Goal: Information Seeking & Learning: Find specific page/section

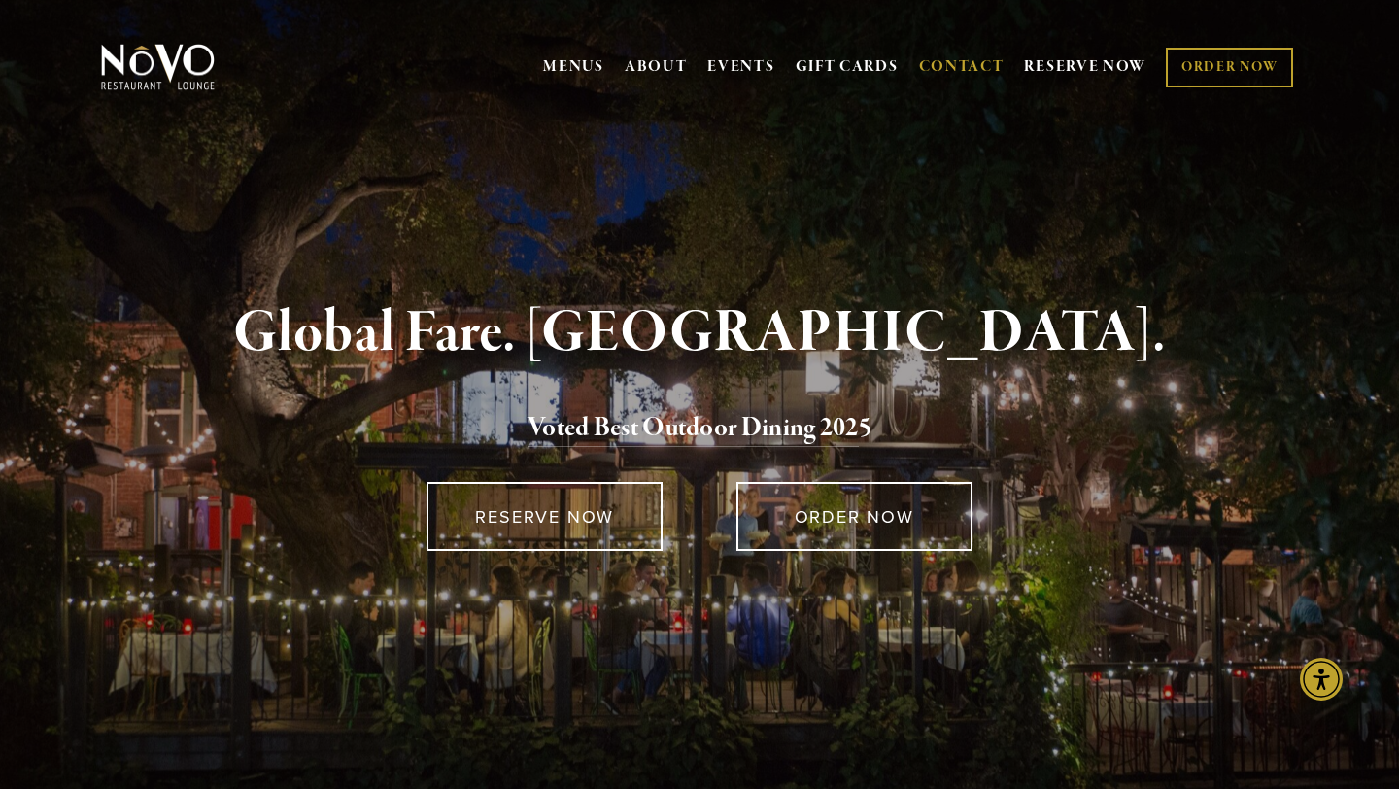
click at [971, 69] on link "CONTACT" at bounding box center [962, 67] width 86 height 37
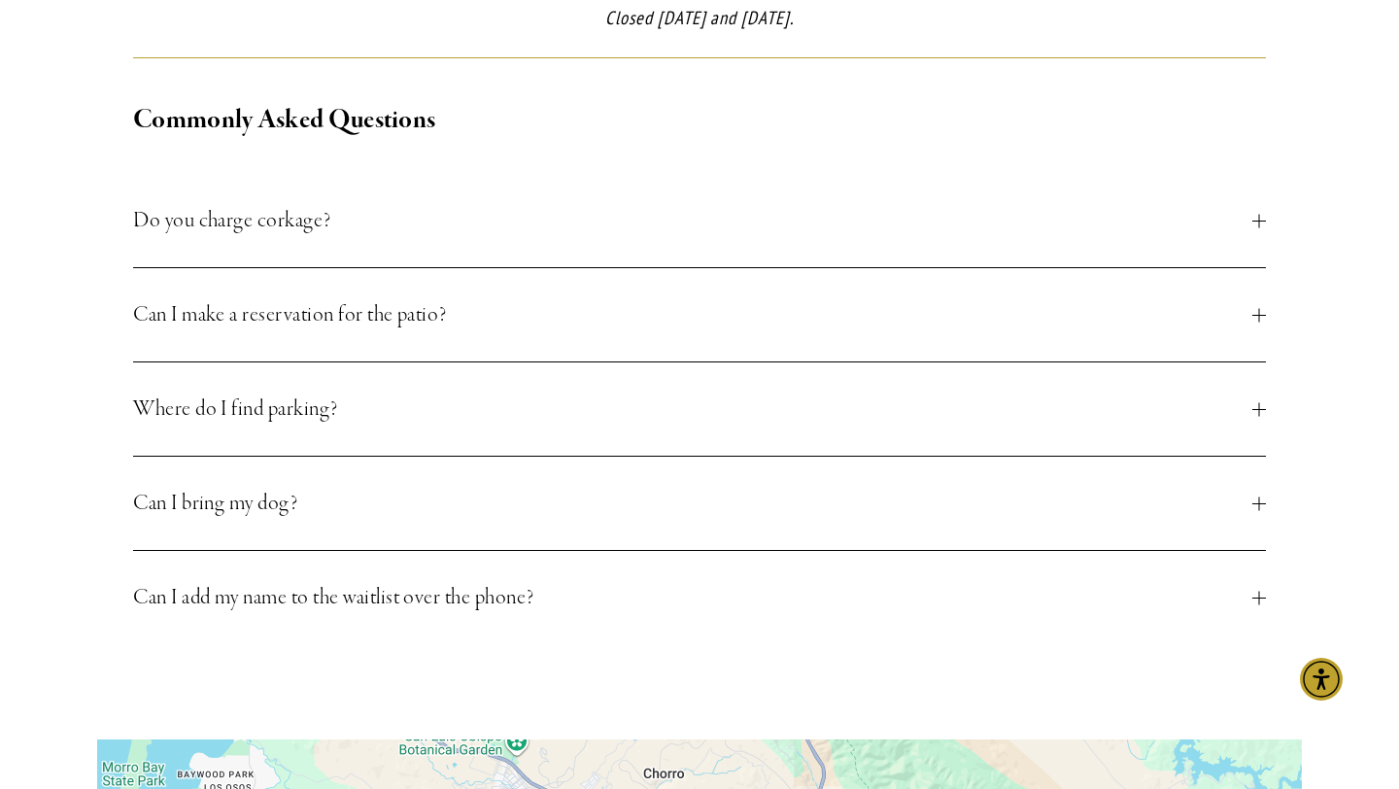
scroll to position [719, 0]
click at [859, 487] on span "Can I bring my dog?" at bounding box center [692, 501] width 1119 height 35
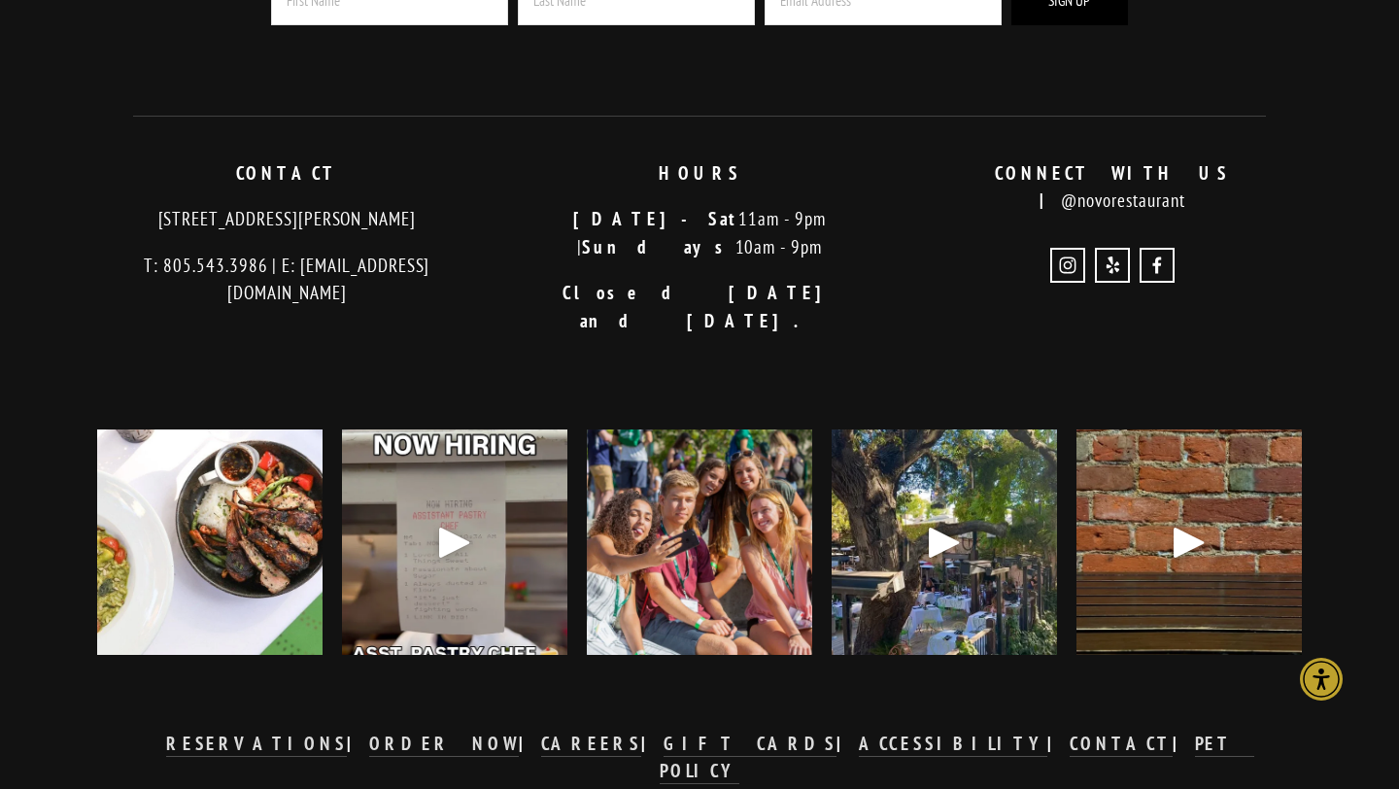
scroll to position [2937, 0]
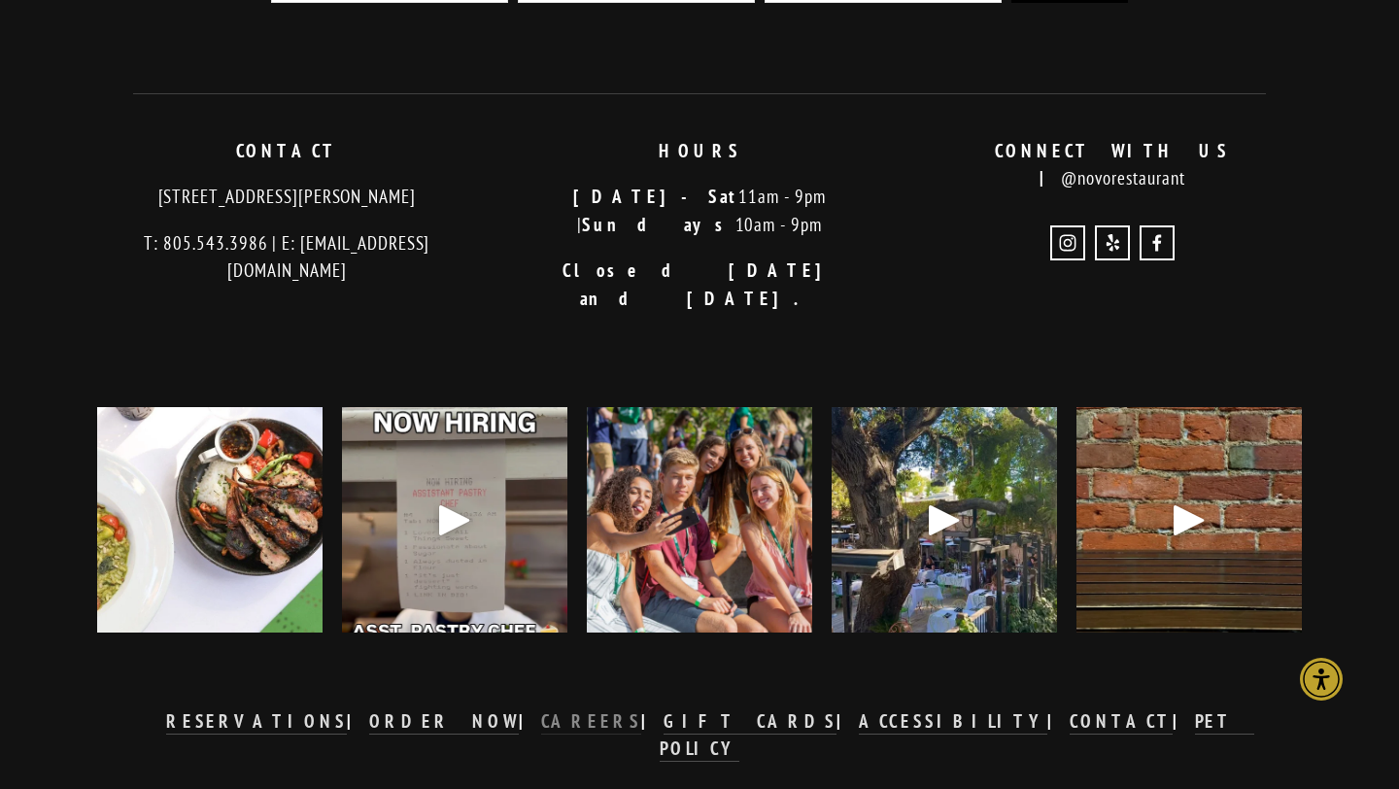
click at [629, 709] on strong "CAREERS" at bounding box center [591, 720] width 101 height 23
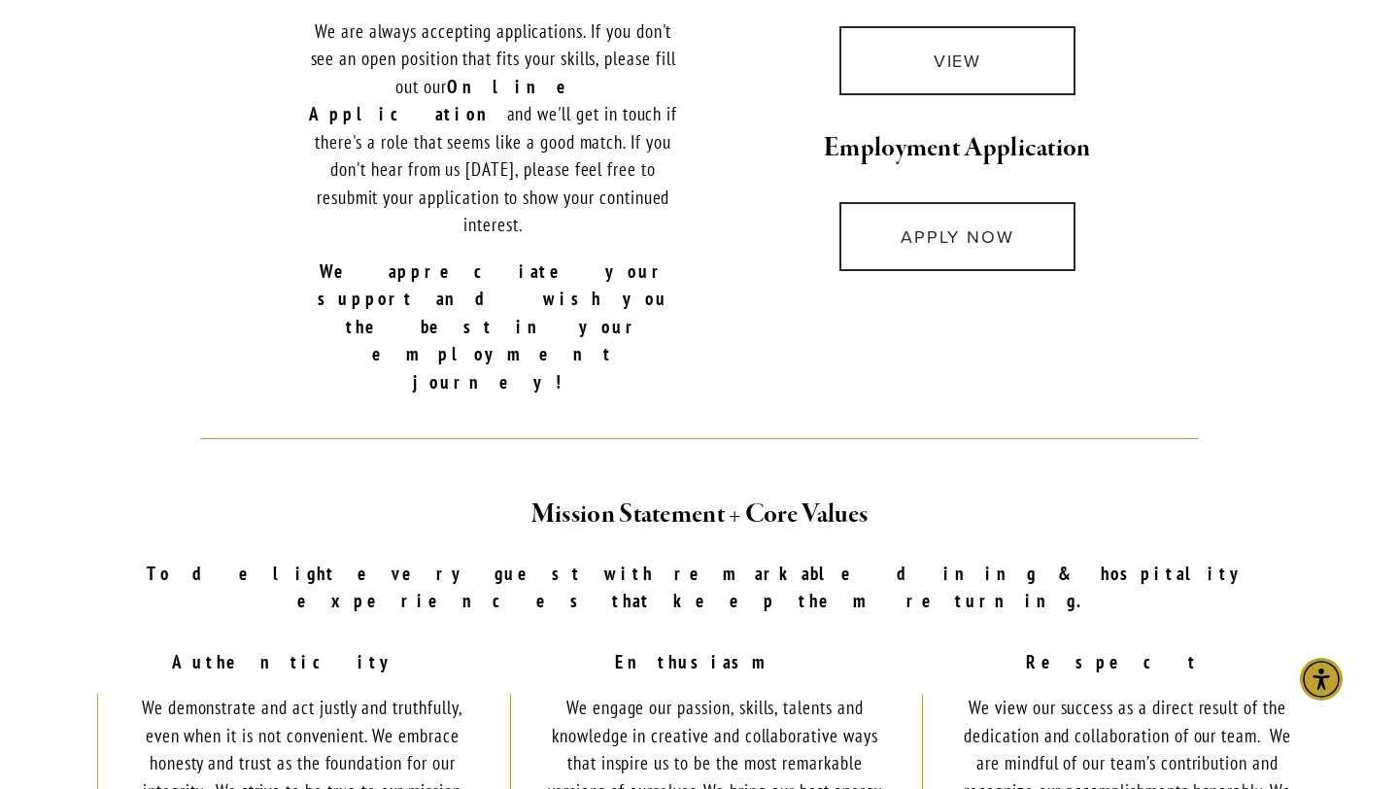
scroll to position [887, 0]
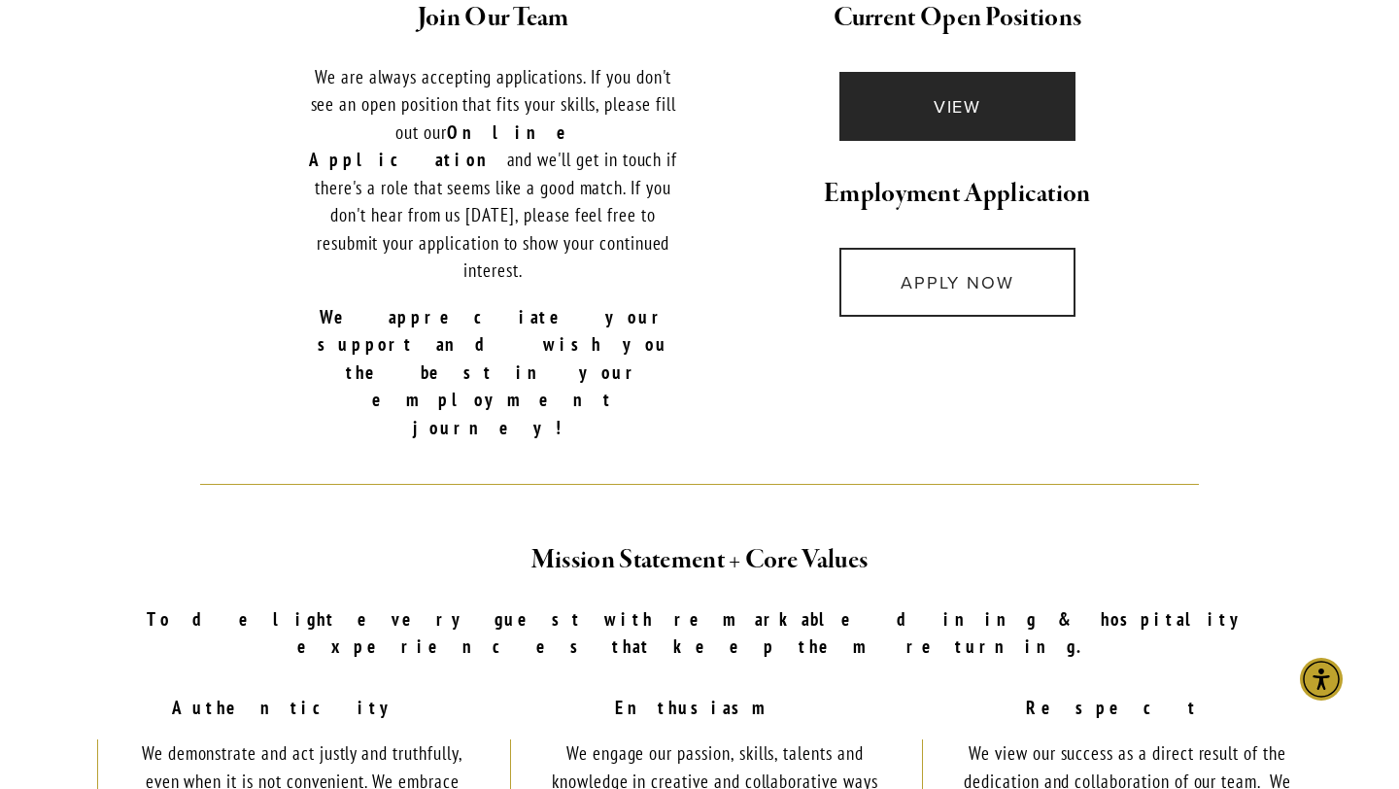
click at [1006, 86] on link "VIEW" at bounding box center [958, 106] width 236 height 69
